Goal: Navigation & Orientation: Find specific page/section

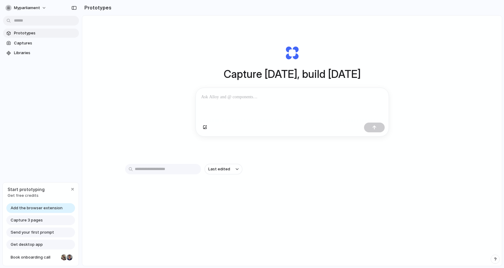
click at [222, 95] on p at bounding box center [292, 96] width 182 height 7
click at [16, 39] on link "Captures" at bounding box center [41, 43] width 76 height 9
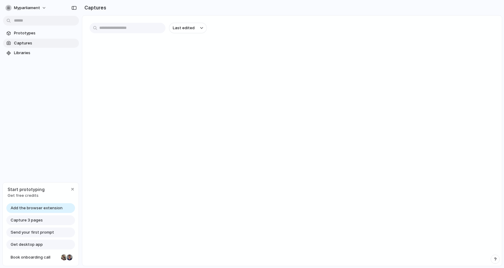
click at [113, 28] on input "text" at bounding box center [128, 28] width 76 height 10
click at [34, 207] on span "Add the browser extension" at bounding box center [37, 208] width 52 height 6
click at [46, 207] on span "Add the browser extension" at bounding box center [37, 208] width 52 height 6
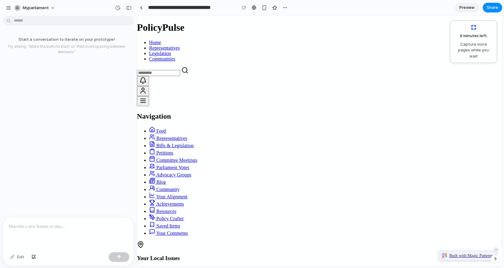
click at [466, 45] on span "Capture more pages while you wait" at bounding box center [473, 50] width 39 height 18
click at [31, 228] on p at bounding box center [68, 226] width 119 height 7
click at [29, 9] on span "myparliament" at bounding box center [36, 8] width 26 height 6
click at [86, 49] on div "Settings Invite members Change theme Sign out" at bounding box center [252, 134] width 504 height 268
click at [4, 10] on div "myparliament" at bounding box center [68, 7] width 137 height 15
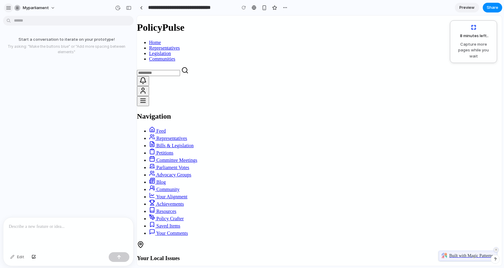
click at [11, 9] on button "button" at bounding box center [8, 7] width 9 height 9
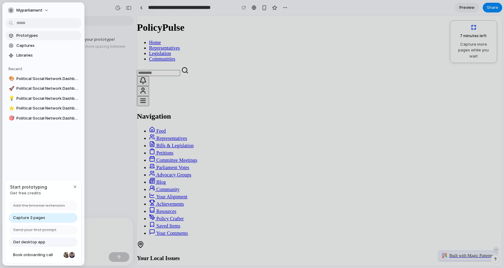
drag, startPoint x: 28, startPoint y: 47, endPoint x: 28, endPoint y: 32, distance: 15.2
click at [28, 32] on section "Prototypes Captures Libraries" at bounding box center [43, 45] width 82 height 30
click at [28, 32] on link "Prototypes" at bounding box center [43, 35] width 76 height 9
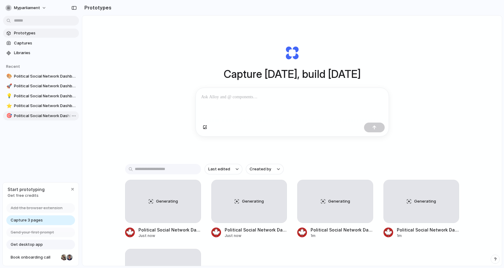
click at [43, 113] on span "Political Social Network Dashboard" at bounding box center [45, 116] width 63 height 6
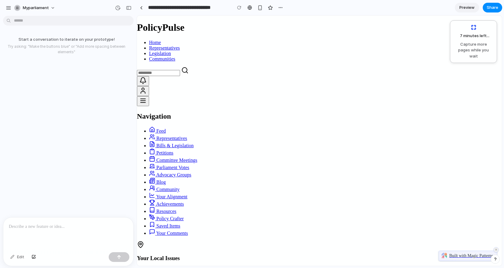
click at [32, 223] on p at bounding box center [68, 226] width 119 height 7
click at [46, 228] on p at bounding box center [68, 226] width 119 height 7
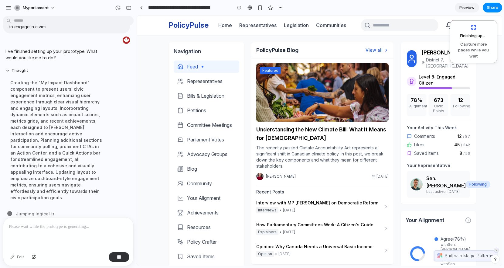
scroll to position [49, 0]
click at [11, 130] on div "Creating the "My Impact Dashboard" component to present users' civic engagement…" at bounding box center [55, 139] width 101 height 129
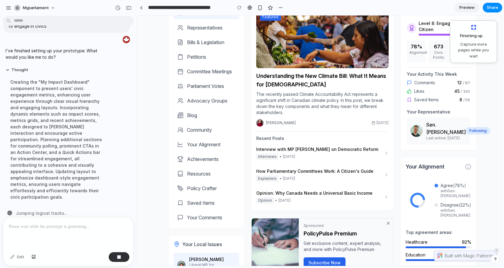
scroll to position [0, 0]
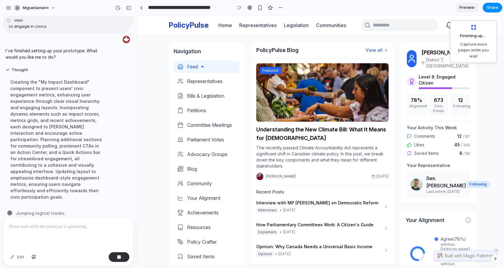
click at [496, 249] on div "×" at bounding box center [496, 249] width 5 height 5
click at [295, 230] on span "[DATE]" at bounding box center [289, 231] width 12 height 5
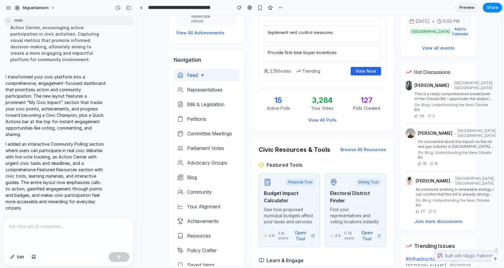
scroll to position [397, 0]
click at [193, 93] on span "Representatives" at bounding box center [205, 89] width 36 height 7
click at [194, 110] on link "Bills & Legislation" at bounding box center [207, 104] width 66 height 12
click at [194, 137] on span "Committee Meetings" at bounding box center [209, 132] width 45 height 7
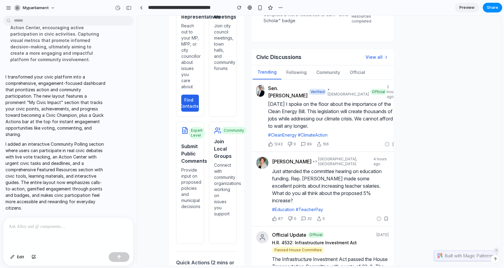
scroll to position [931, 0]
click at [289, 79] on button "Following" at bounding box center [297, 72] width 30 height 14
click at [337, 79] on button "Community" at bounding box center [328, 72] width 33 height 14
click at [345, 79] on button "Official" at bounding box center [357, 72] width 25 height 14
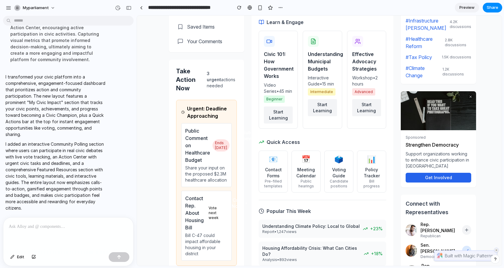
scroll to position [630, 0]
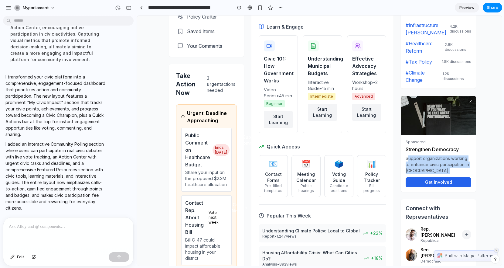
drag, startPoint x: 402, startPoint y: 180, endPoint x: 426, endPoint y: 196, distance: 28.8
click at [426, 173] on p "Support organizations working to enhance civic participation in Canada" at bounding box center [439, 164] width 66 height 18
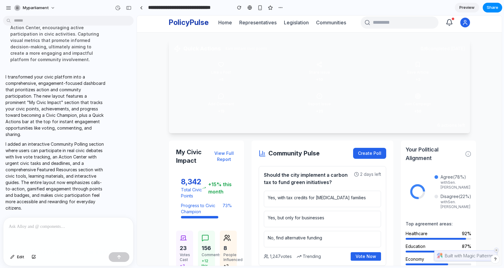
scroll to position [0, 0]
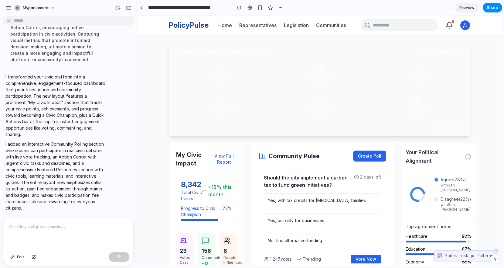
click at [250, 20] on div "PolicyPulse Home Representatives Legislation Communities" at bounding box center [257, 25] width 177 height 10
click at [251, 22] on link "Representatives" at bounding box center [257, 25] width 37 height 6
click at [290, 23] on link "Legislation" at bounding box center [296, 25] width 25 height 6
click at [332, 23] on link "Communities" at bounding box center [331, 25] width 30 height 6
click at [451, 22] on icon at bounding box center [449, 25] width 7 height 7
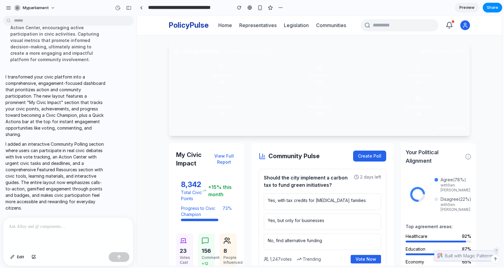
click at [476, 27] on header "PolicyPulse Home Representatives Legislation Communities" at bounding box center [319, 24] width 365 height 19
click at [464, 27] on icon at bounding box center [466, 27] width 4 height 2
click at [353, 157] on button "Create Poll" at bounding box center [369, 155] width 33 height 11
click at [290, 174] on h3 "Should the city implement a carbon tax to fund green initiatives?" at bounding box center [309, 181] width 90 height 15
click at [290, 203] on span "Yes, with tax credits for low-income families" at bounding box center [317, 200] width 98 height 6
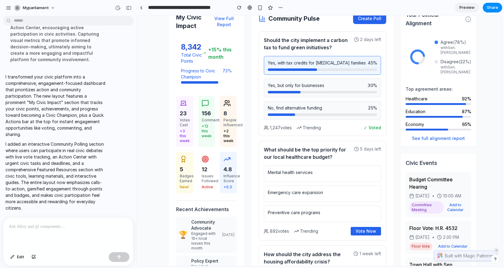
scroll to position [142, 0]
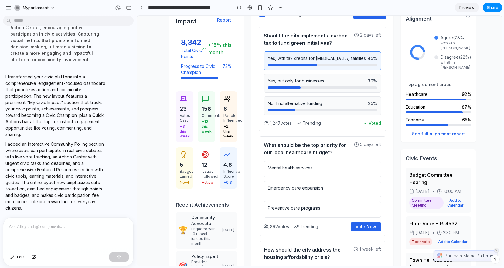
click at [292, 185] on div "Mental health services Emergency care expansion Preventive care programs" at bounding box center [322, 189] width 117 height 57
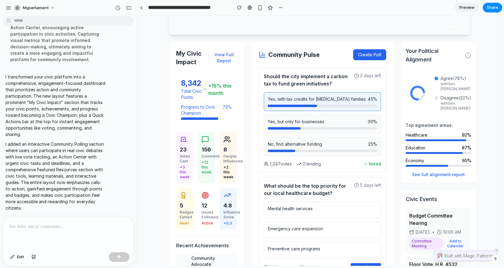
click at [191, 160] on div "23 Votes Cast +3 this week" at bounding box center [184, 157] width 17 height 51
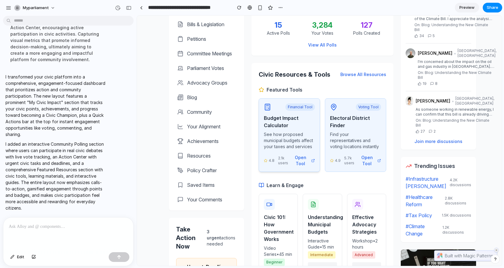
scroll to position [499, 0]
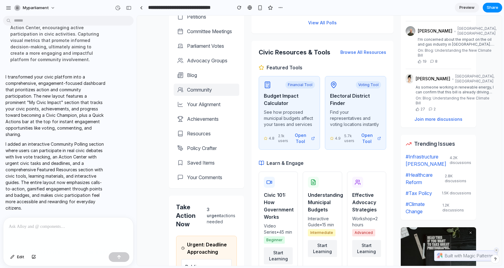
click at [194, 93] on span "Community" at bounding box center [199, 89] width 25 height 7
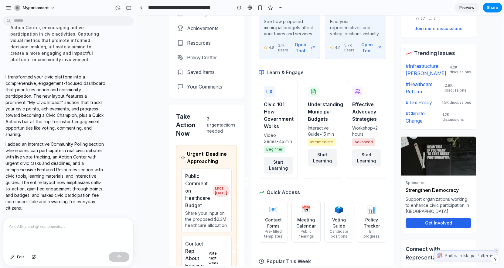
scroll to position [605, 0]
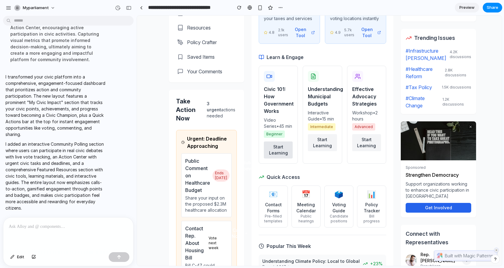
click at [279, 158] on button "Start Learning" at bounding box center [278, 149] width 29 height 17
click at [279, 214] on div "Contact Forms" at bounding box center [273, 207] width 21 height 12
click at [305, 214] on div "Meeting Calendar" at bounding box center [306, 207] width 21 height 12
click at [345, 218] on button "🗳️ Voting Guide Candidate positions" at bounding box center [338, 206] width 29 height 42
click at [219, 181] on span "Ends tomorrow" at bounding box center [221, 175] width 17 height 12
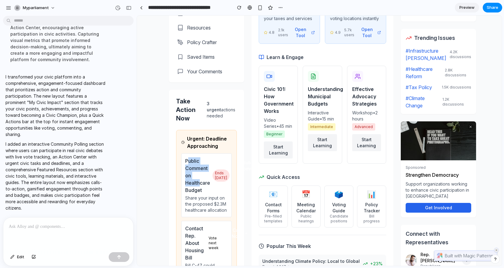
drag, startPoint x: 201, startPoint y: 192, endPoint x: 188, endPoint y: 164, distance: 30.8
click at [188, 164] on h4 "Public Comment on Healthcare Budget" at bounding box center [197, 175] width 25 height 36
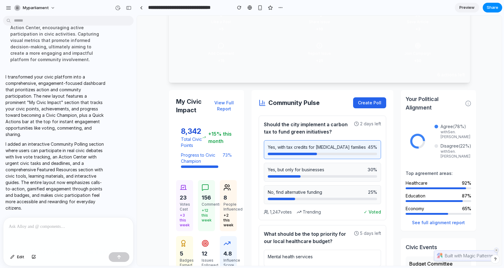
scroll to position [0, 0]
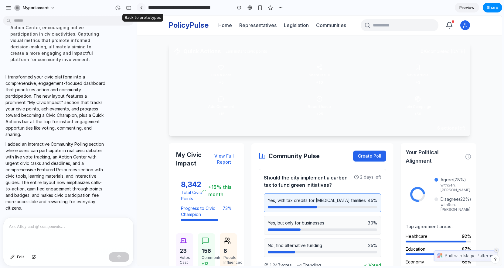
click at [141, 7] on div at bounding box center [141, 7] width 3 height 3
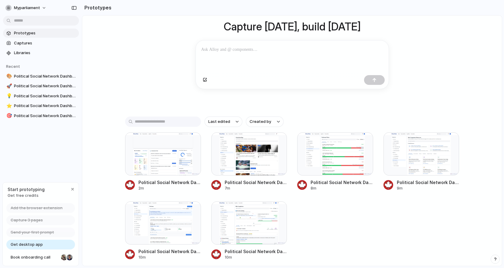
scroll to position [17, 0]
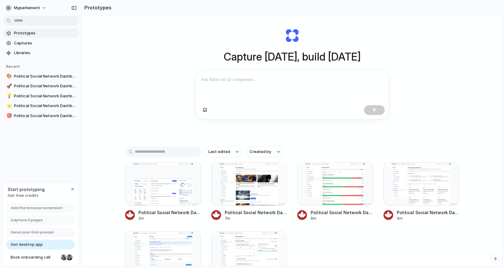
click at [20, 34] on span "Prototypes" at bounding box center [45, 33] width 63 height 6
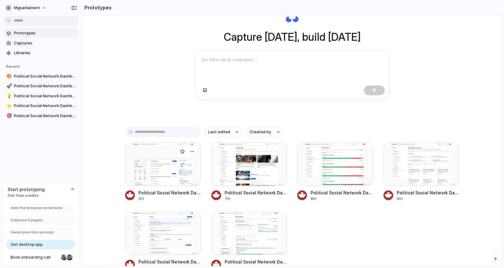
scroll to position [79, 0]
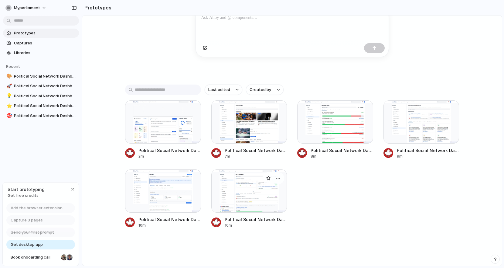
click at [242, 202] on div at bounding box center [249, 190] width 76 height 43
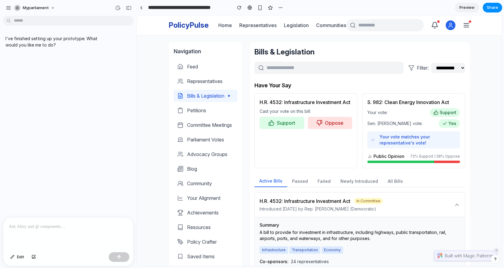
click at [39, 228] on p at bounding box center [68, 226] width 119 height 7
